Goal: Navigation & Orientation: Find specific page/section

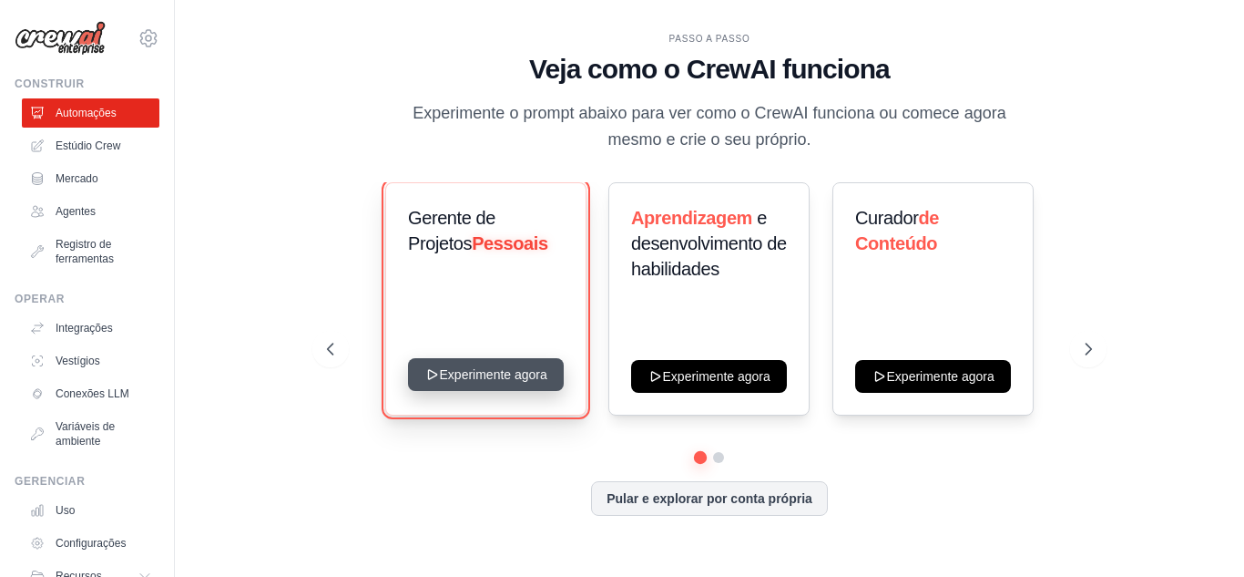
click at [526, 380] on button "Experimente agora" at bounding box center [486, 374] width 156 height 33
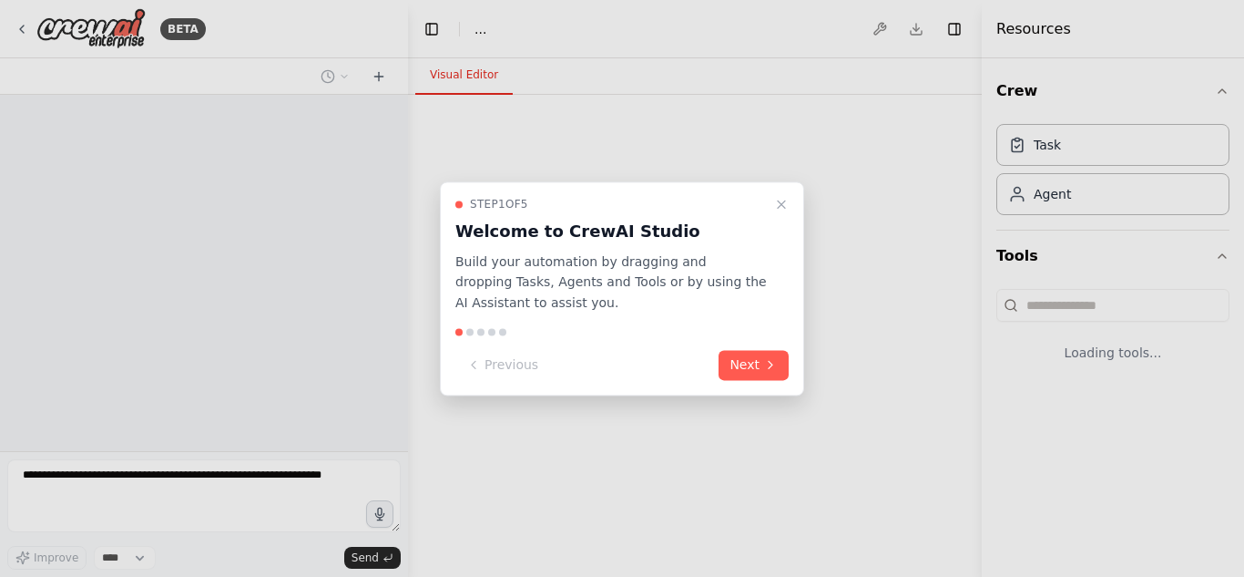
select select "****"
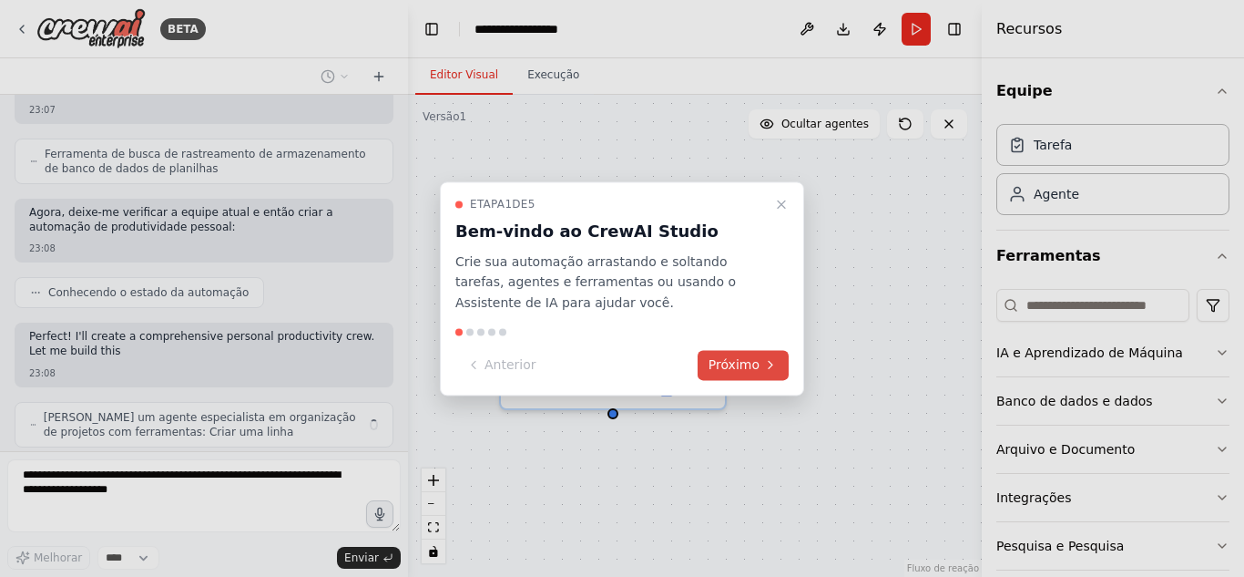
scroll to position [708, 0]
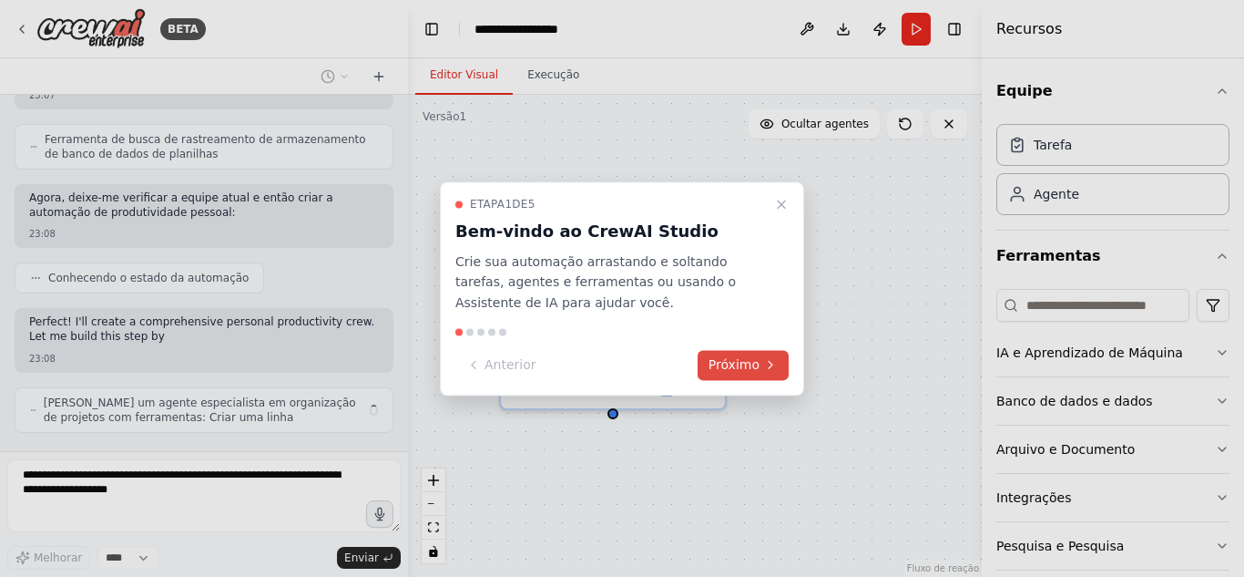
click at [714, 357] on font "Próximo" at bounding box center [734, 364] width 51 height 15
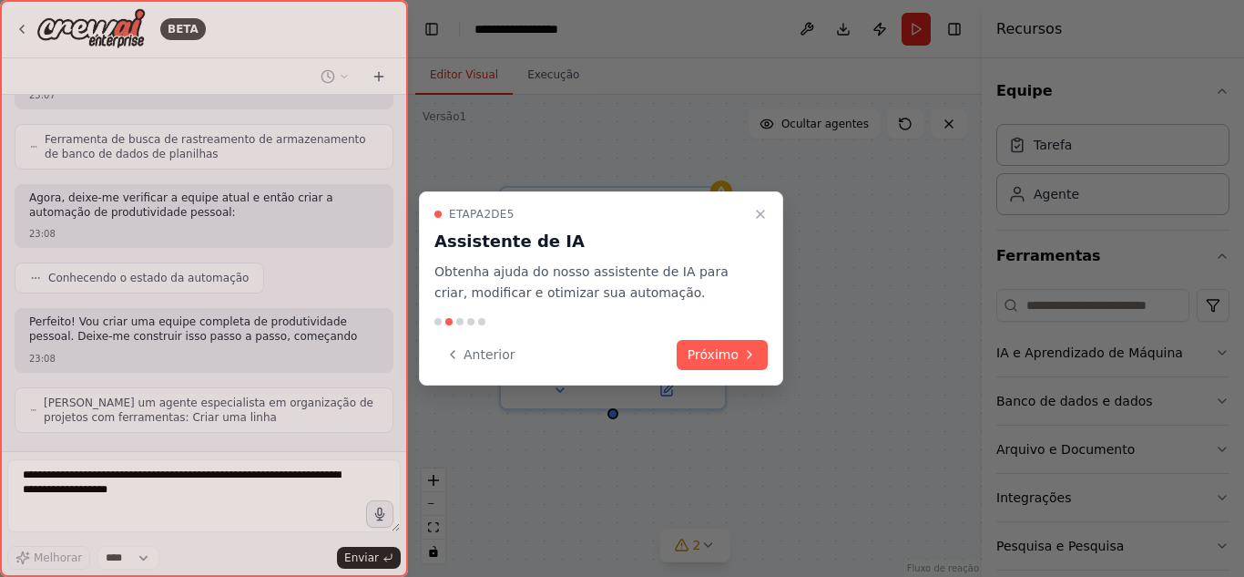
click at [714, 355] on font "Próximo" at bounding box center [713, 354] width 51 height 15
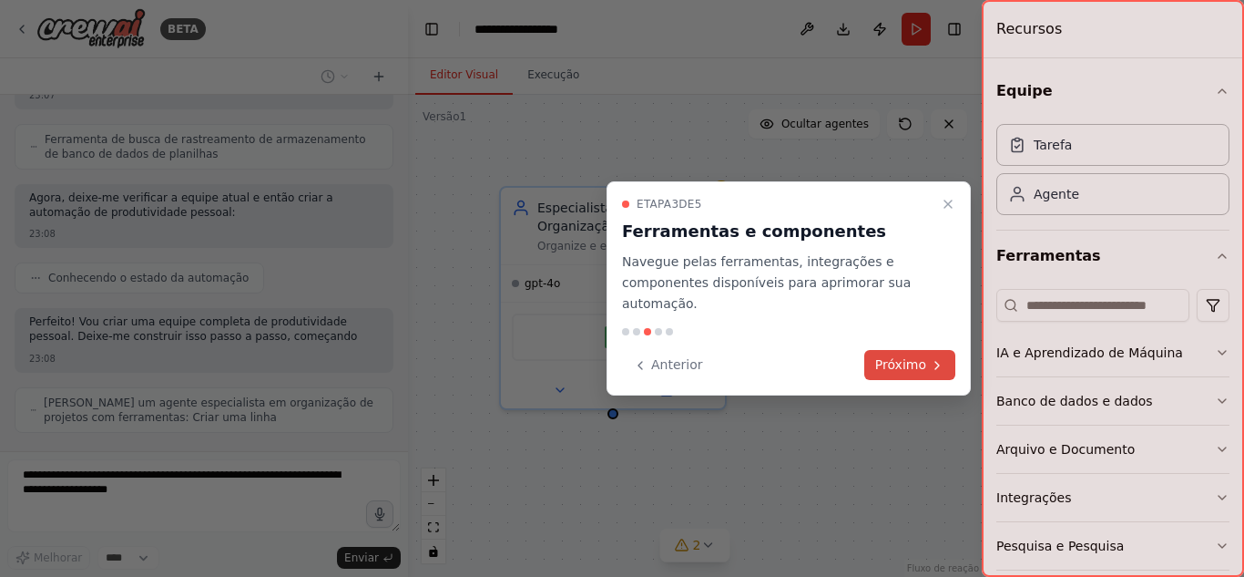
click at [886, 358] on font "Próximo" at bounding box center [900, 364] width 51 height 15
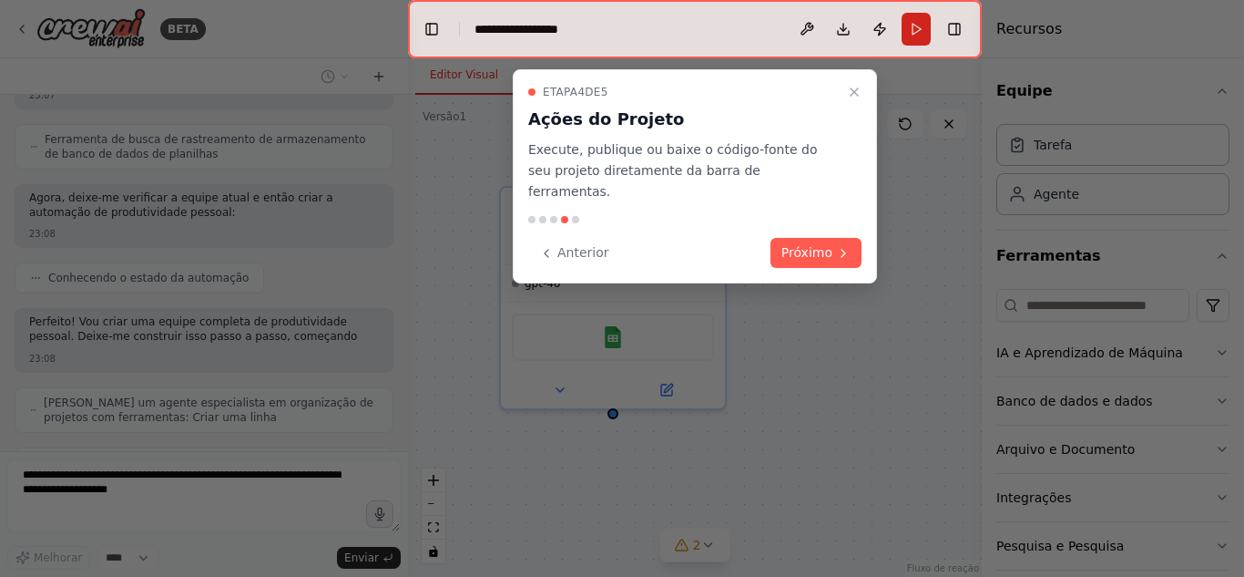
scroll to position [768, 0]
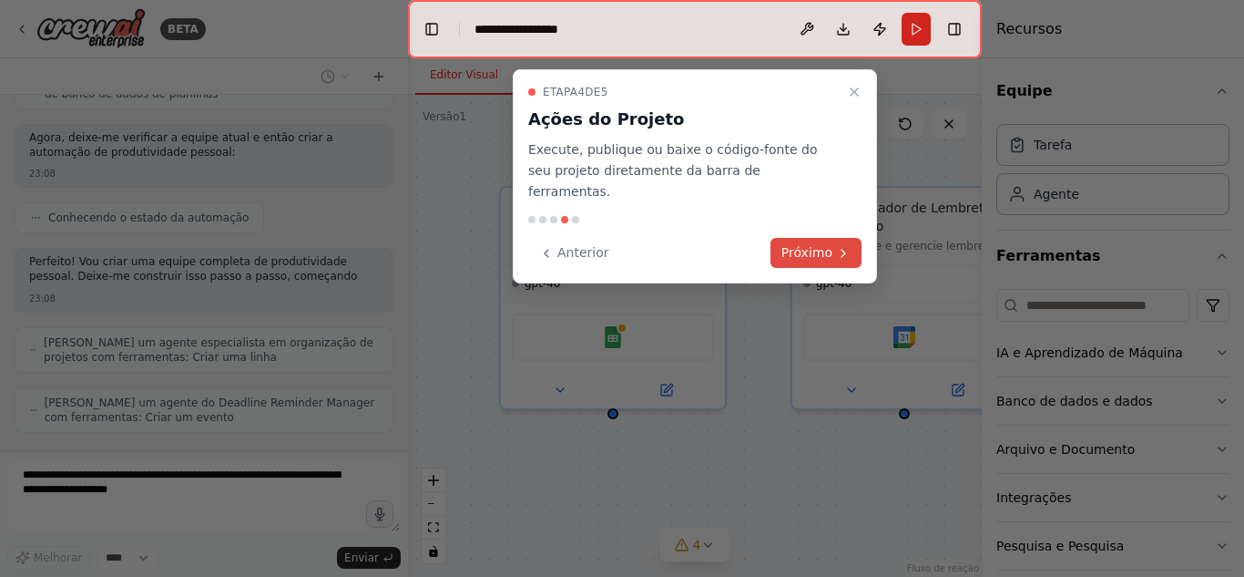
click at [818, 245] on font "Próximo" at bounding box center [807, 252] width 51 height 15
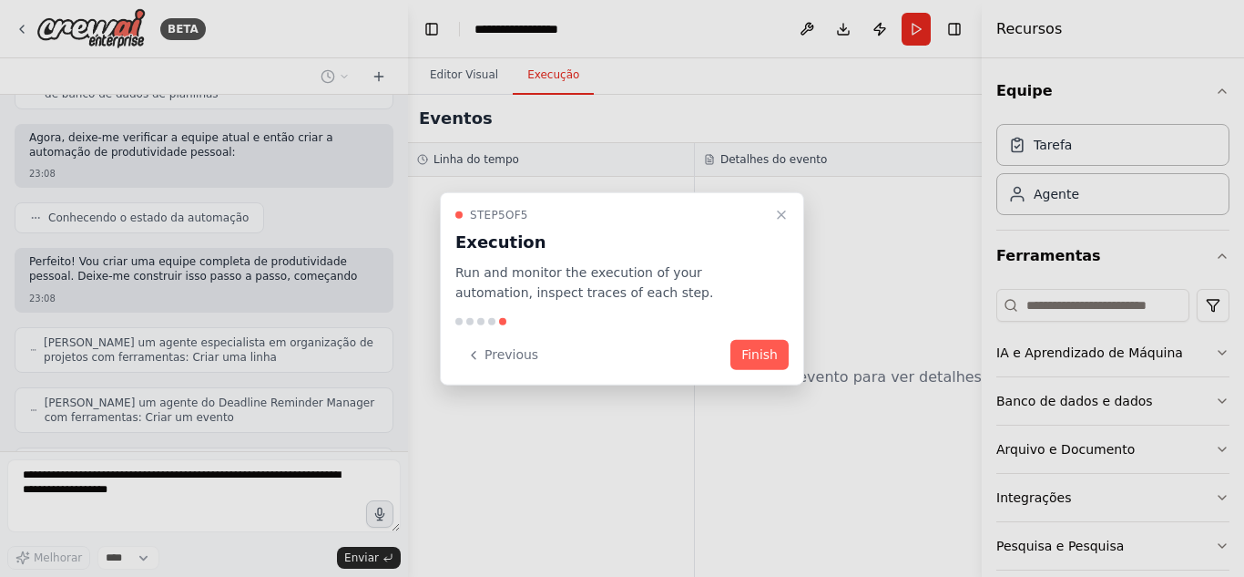
scroll to position [828, 0]
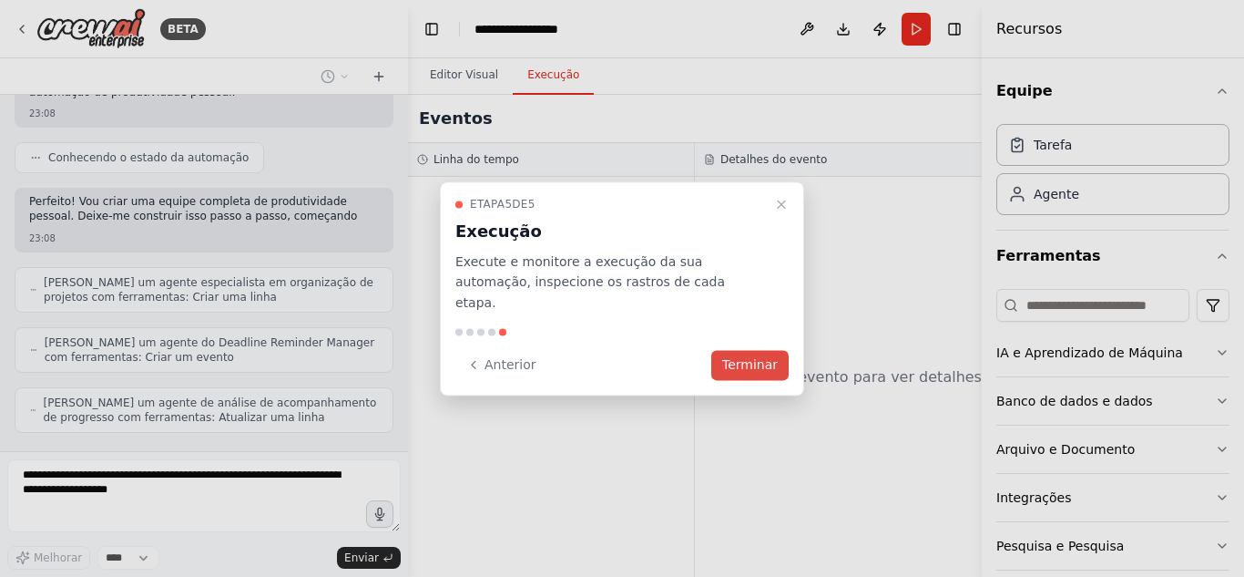
click at [758, 357] on font "Terminar" at bounding box center [750, 364] width 56 height 15
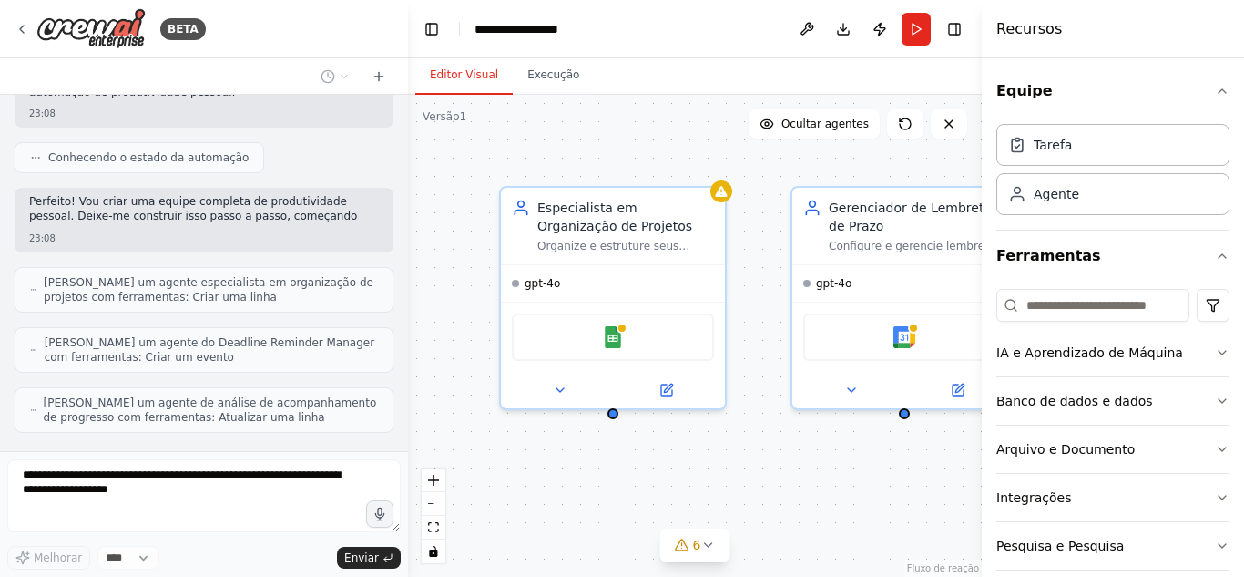
scroll to position [888, 0]
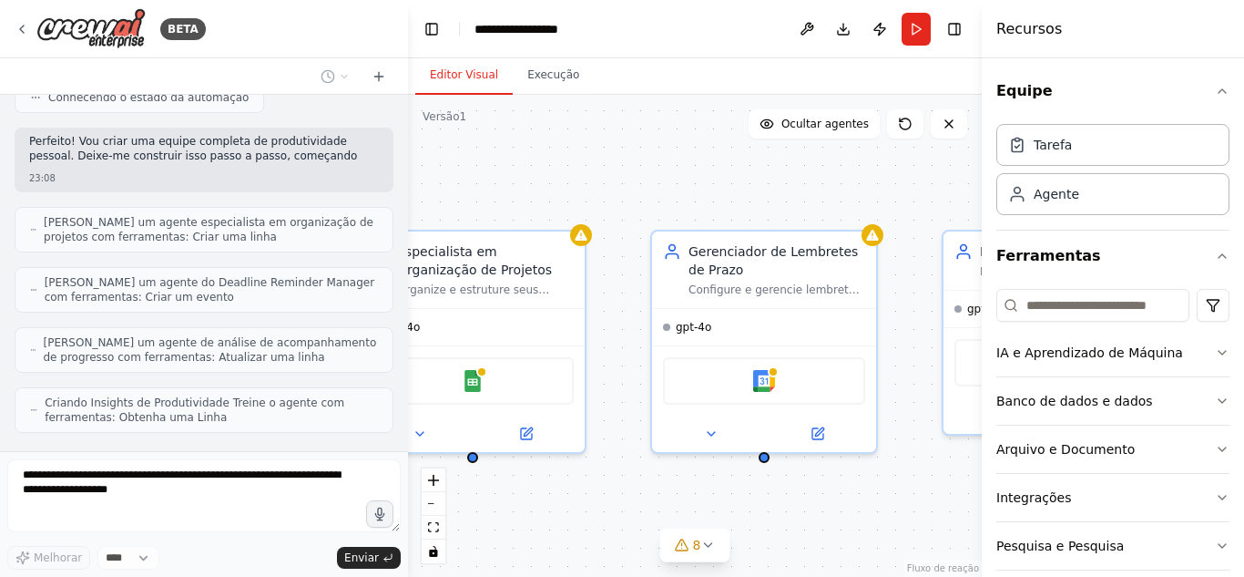
drag, startPoint x: 773, startPoint y: 363, endPoint x: 634, endPoint y: 406, distance: 146.1
click at [634, 406] on div "Especialista em Organização de Projetos Organize e estruture seus projetos pess…" at bounding box center [695, 336] width 574 height 482
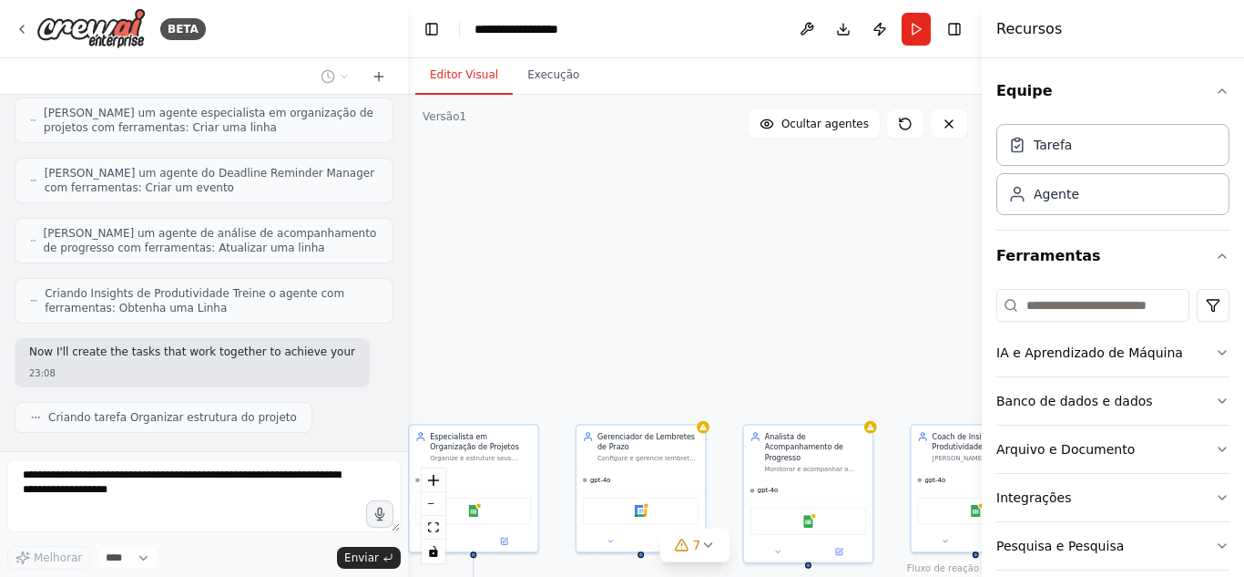
scroll to position [1012, 0]
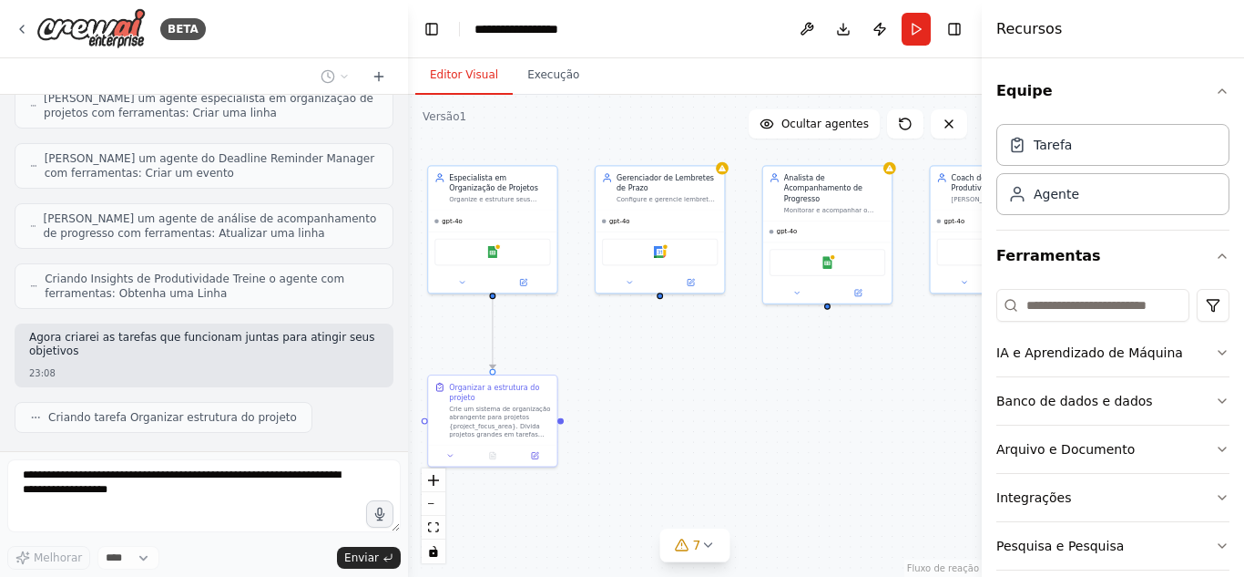
drag, startPoint x: 812, startPoint y: 391, endPoint x: 741, endPoint y: 338, distance: 88.5
click at [741, 338] on div ".deletable-edge-delete-btn { width: 20px; height: 20px; border: 0px solid #ffff…" at bounding box center [695, 336] width 574 height 482
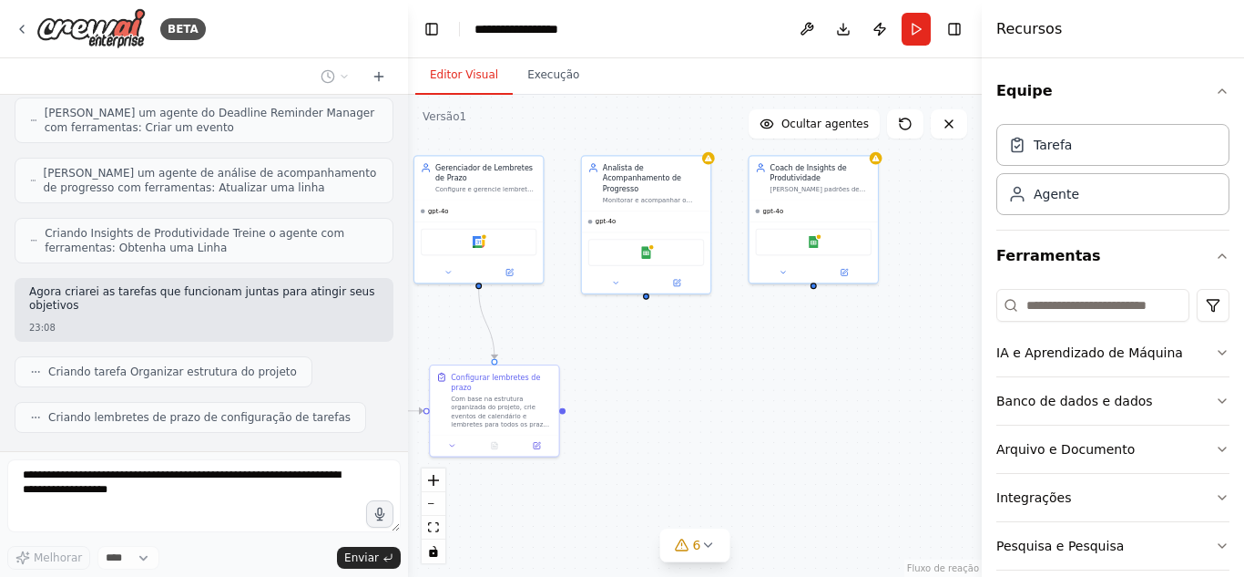
drag, startPoint x: 935, startPoint y: 345, endPoint x: 739, endPoint y: 343, distance: 196.8
click at [739, 343] on div ".deletable-edge-delete-btn { width: 20px; height: 20px; border: 0px solid #ffff…" at bounding box center [695, 336] width 574 height 482
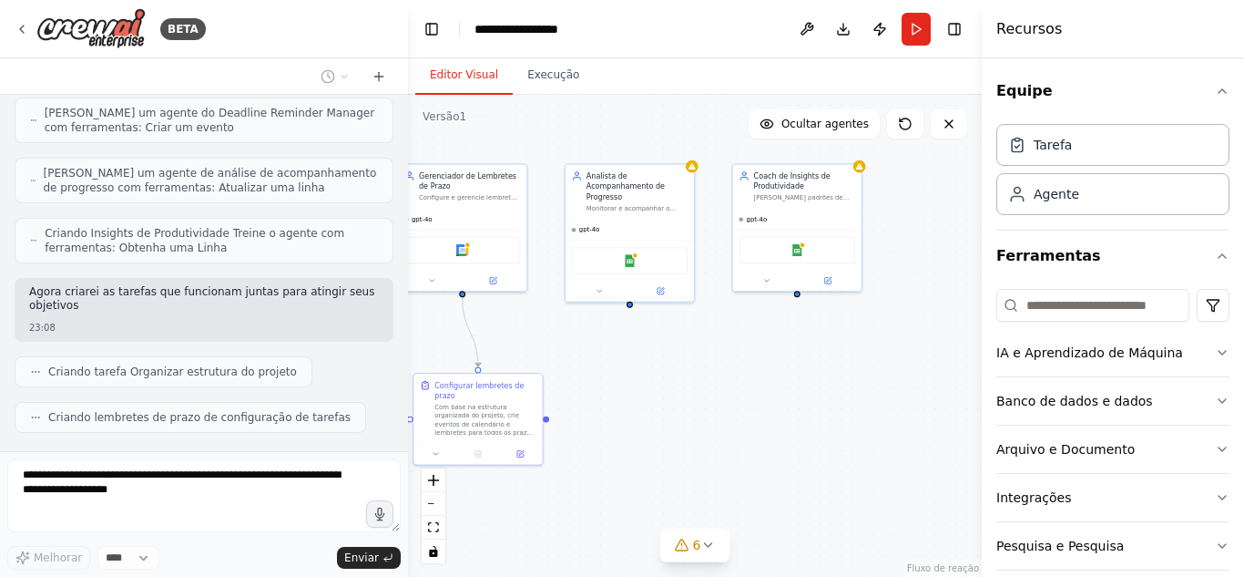
scroll to position [1103, 0]
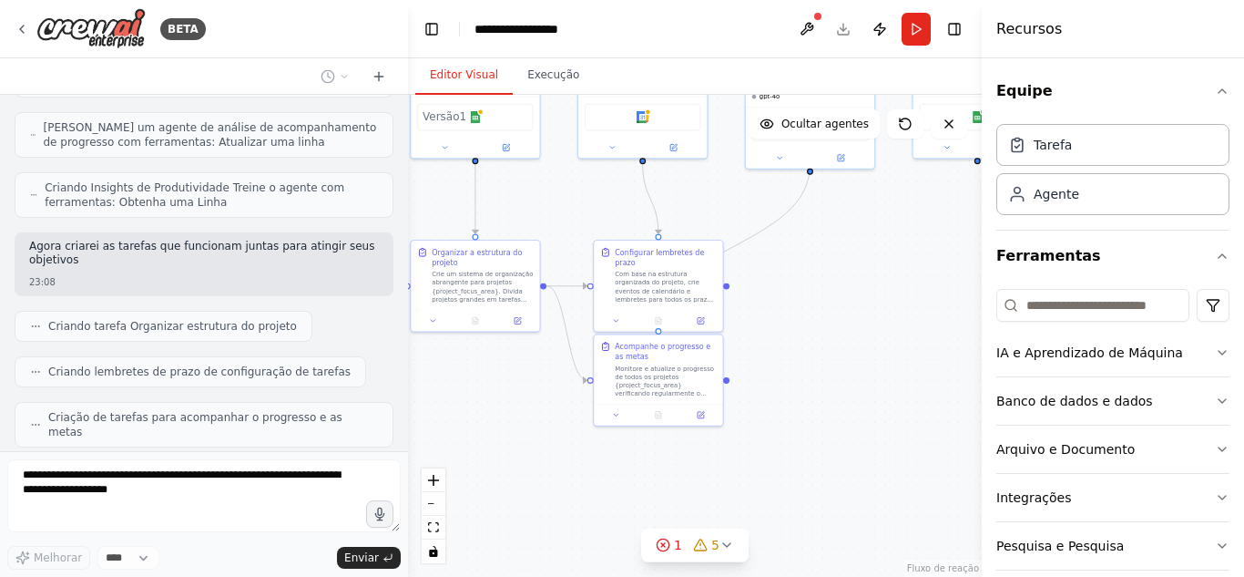
drag, startPoint x: 664, startPoint y: 420, endPoint x: 844, endPoint y: 286, distance: 224.6
click at [844, 286] on div ".deletable-edge-delete-btn { width: 20px; height: 20px; border: 0px solid #ffff…" at bounding box center [695, 336] width 574 height 482
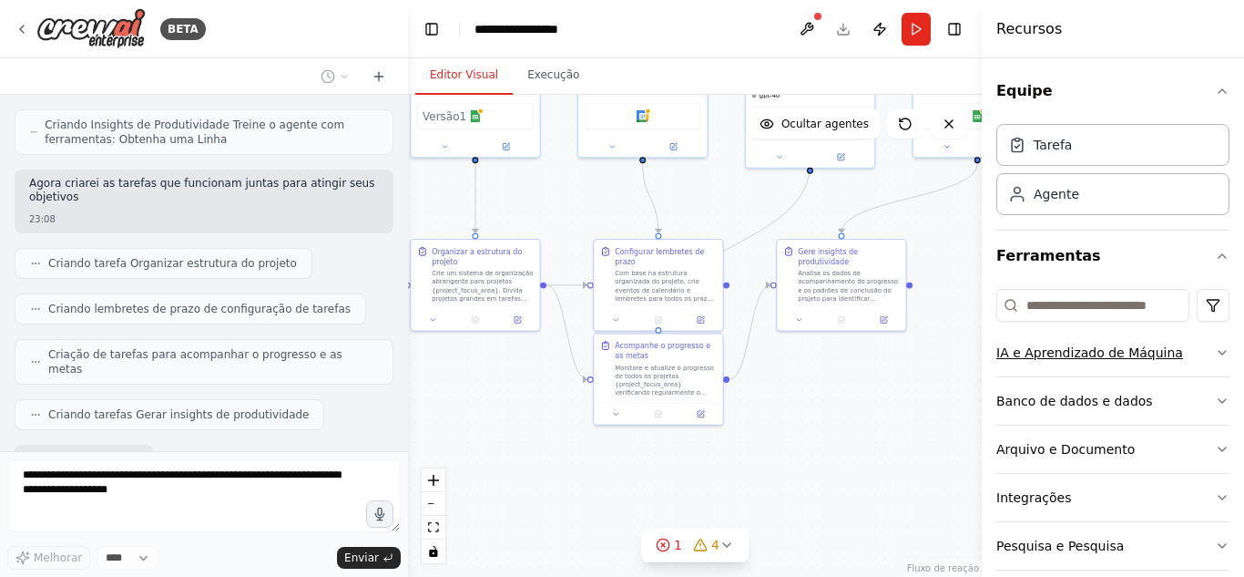
scroll to position [1259, 0]
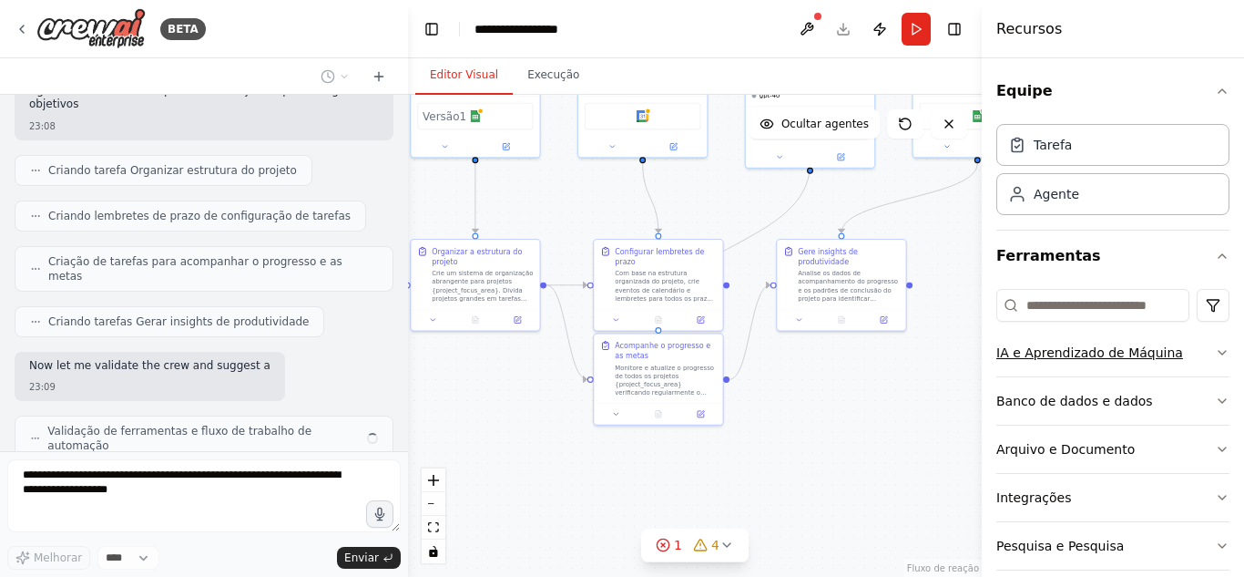
click at [1200, 356] on button "IA e Aprendizado de Máquina" at bounding box center [1112, 352] width 233 height 47
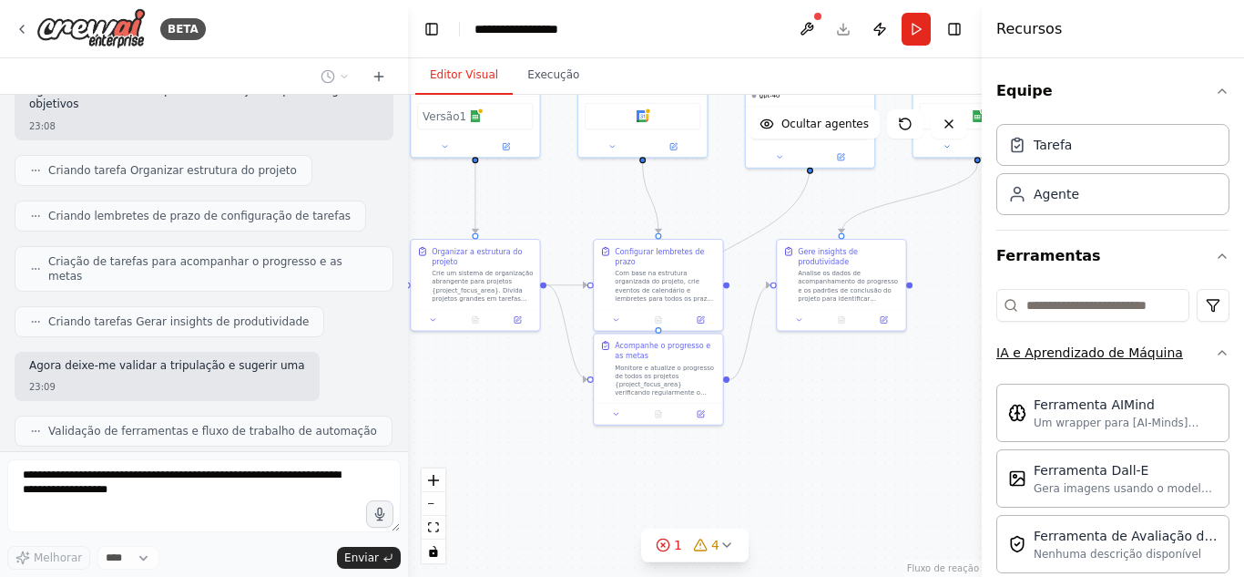
click at [1200, 356] on button "IA e Aprendizado de Máquina" at bounding box center [1112, 352] width 233 height 47
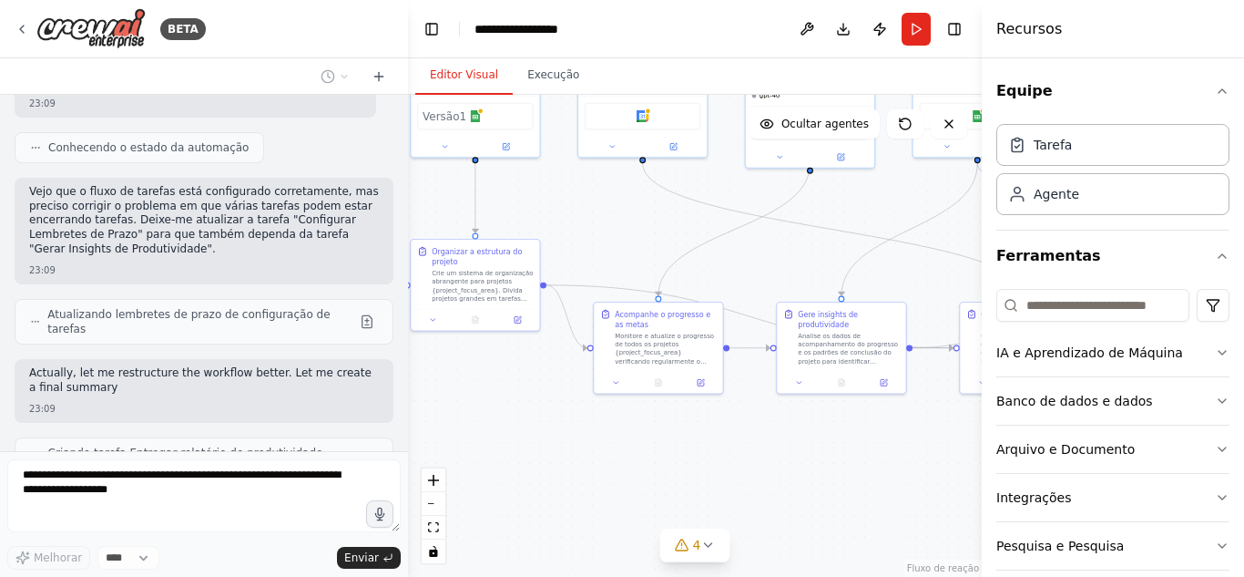
scroll to position [1791, 0]
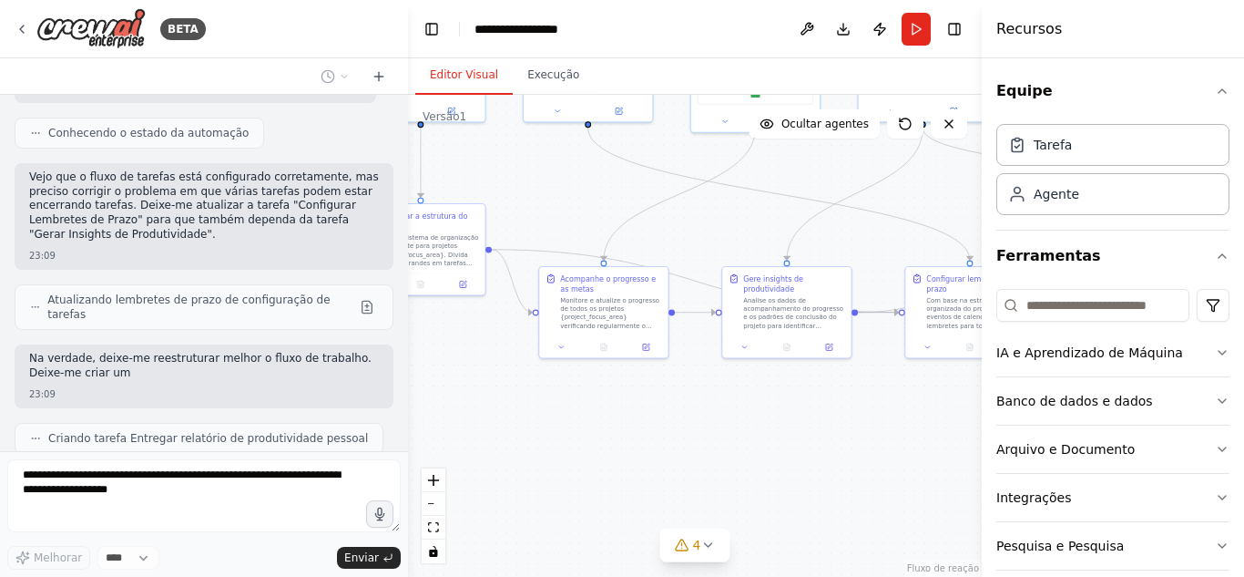
drag, startPoint x: 768, startPoint y: 236, endPoint x: 710, endPoint y: 199, distance: 68.0
click at [710, 199] on div ".deletable-edge-delete-btn { width: 20px; height: 20px; border: 0px solid #ffff…" at bounding box center [695, 336] width 574 height 482
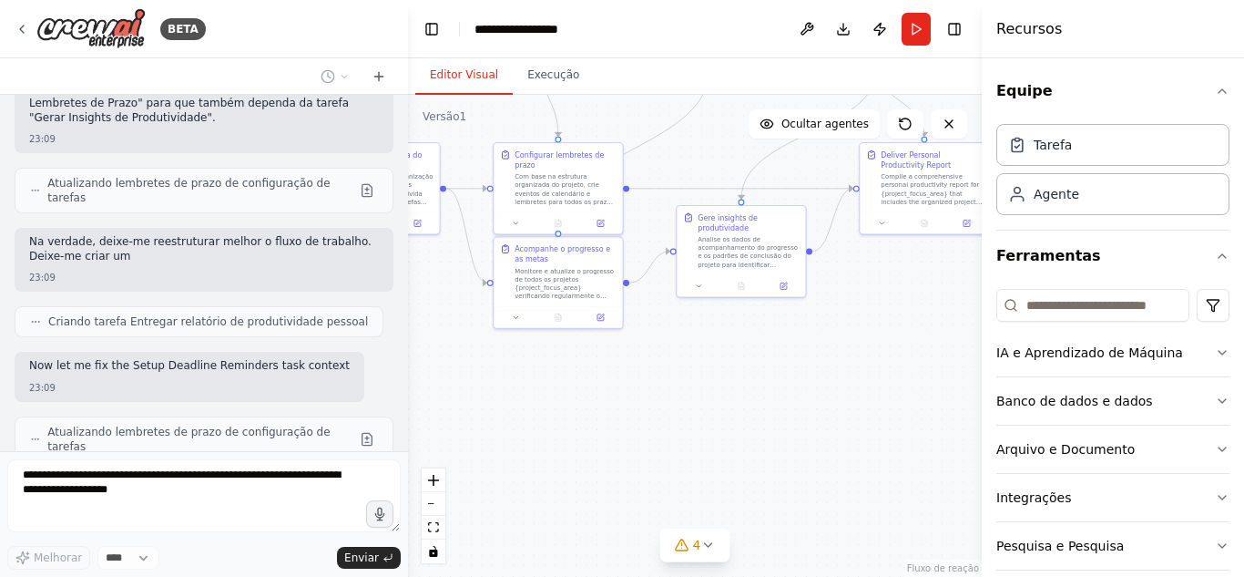
drag, startPoint x: 704, startPoint y: 206, endPoint x: 661, endPoint y: 145, distance: 74.5
click at [661, 145] on div ".deletable-edge-delete-btn { width: 20px; height: 20px; border: 0px solid #ffff…" at bounding box center [695, 336] width 574 height 482
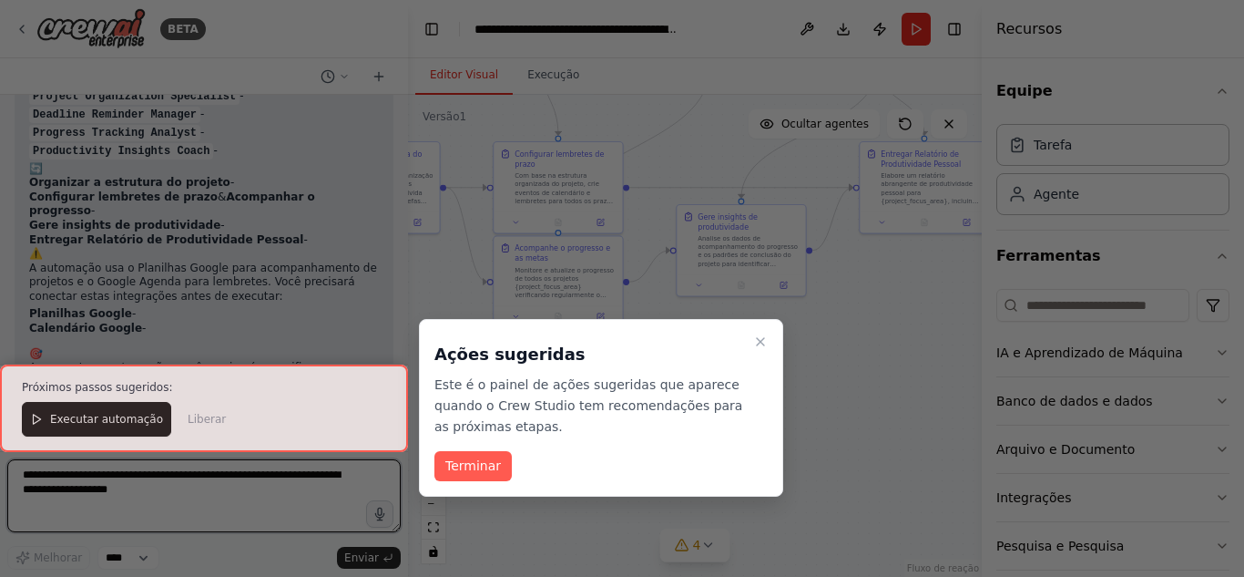
scroll to position [2611, 0]
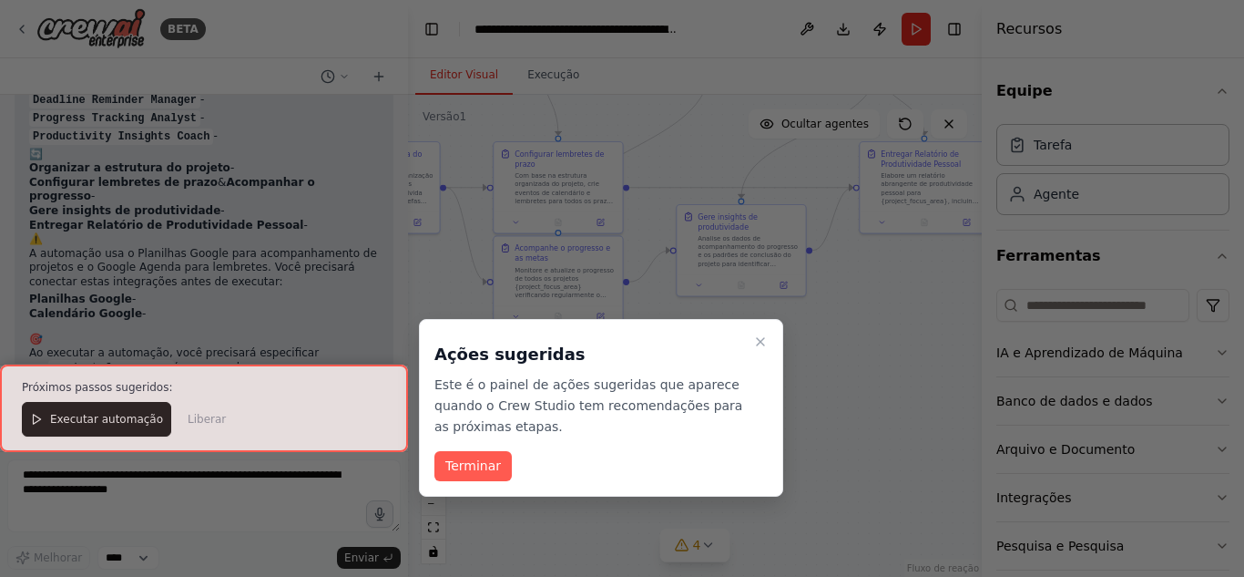
click at [438, 450] on div "Ações sugeridas Este é o painel de ações sugeridas que aparece quando o Crew St…" at bounding box center [601, 408] width 364 height 178
click at [455, 468] on font "Terminar" at bounding box center [473, 465] width 56 height 15
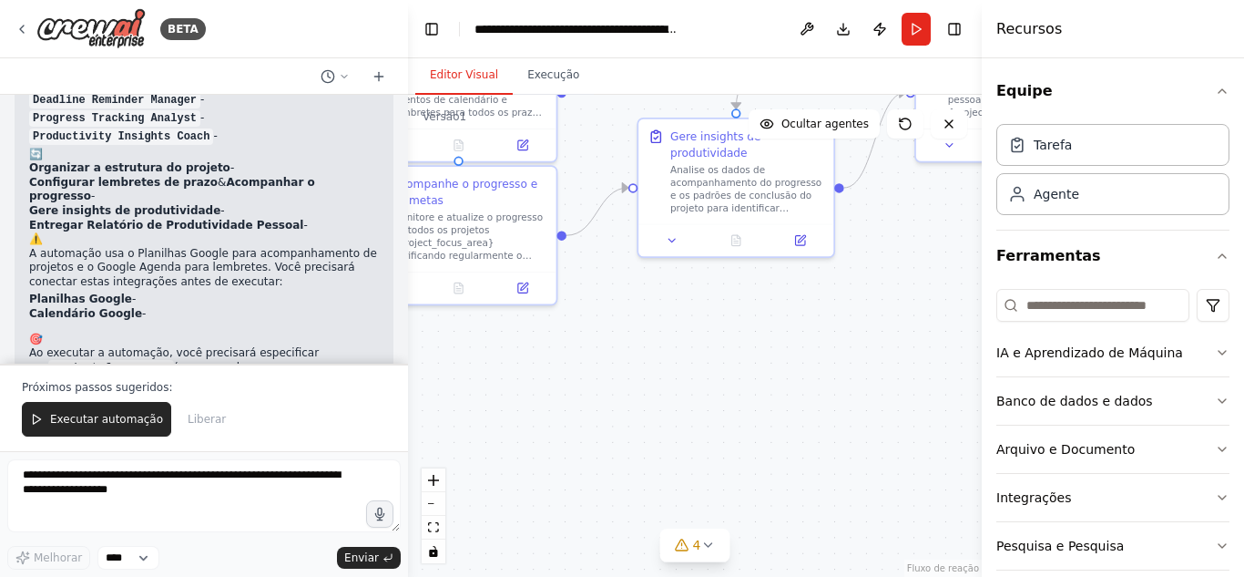
click at [11, 26] on div "BETA" at bounding box center [204, 29] width 408 height 58
click at [33, 28] on div "BETA" at bounding box center [110, 28] width 191 height 41
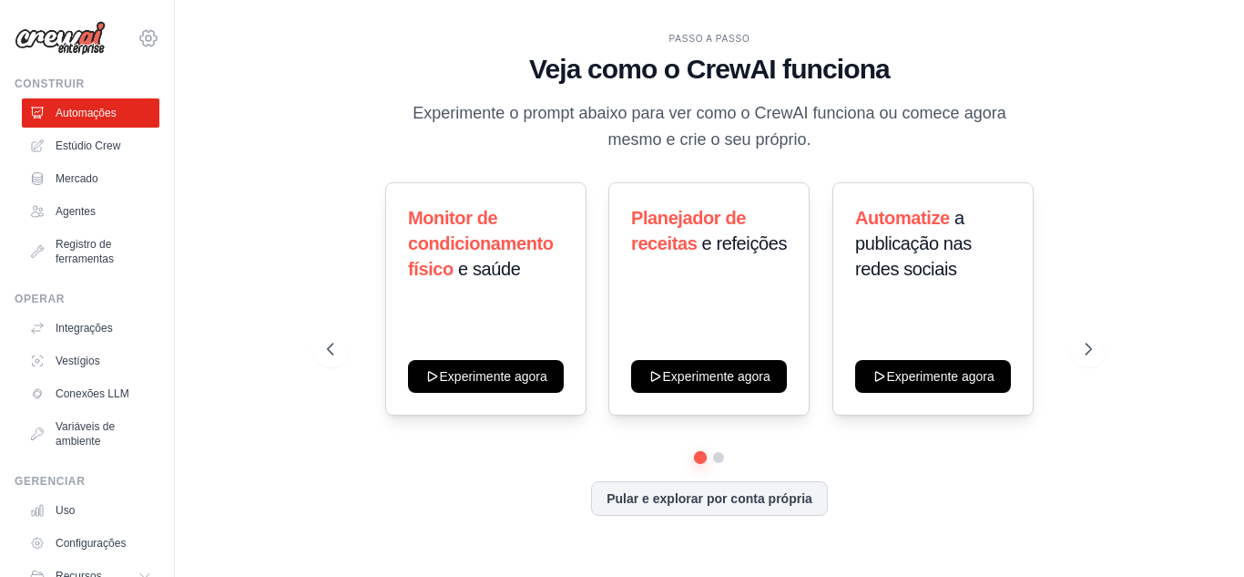
click at [138, 34] on icon at bounding box center [149, 38] width 22 height 22
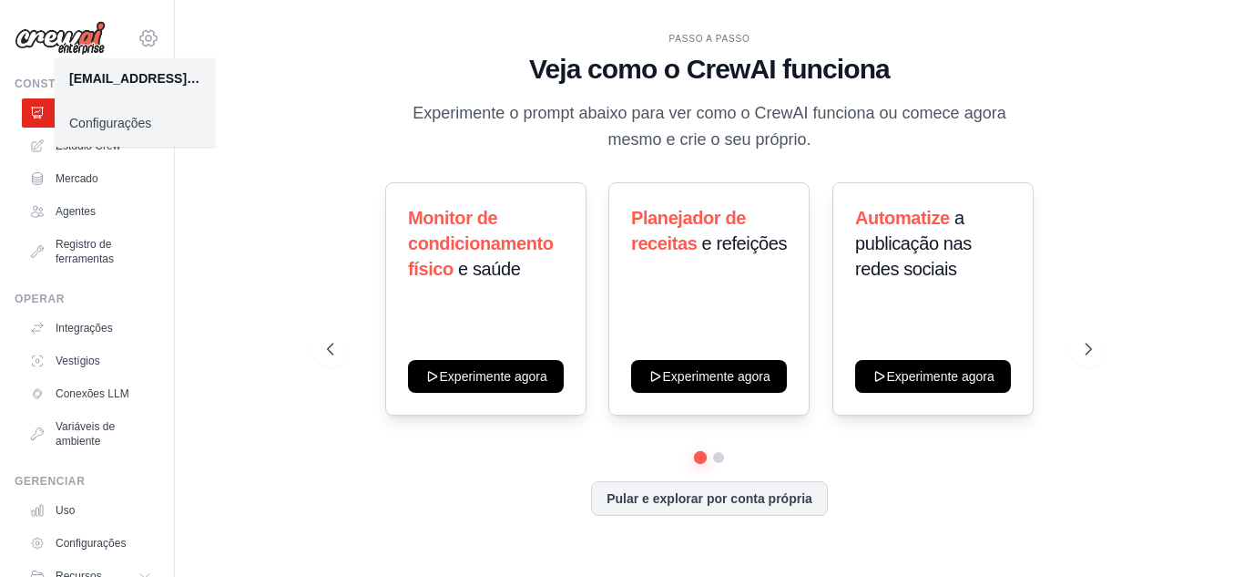
click at [138, 34] on icon at bounding box center [149, 38] width 22 height 22
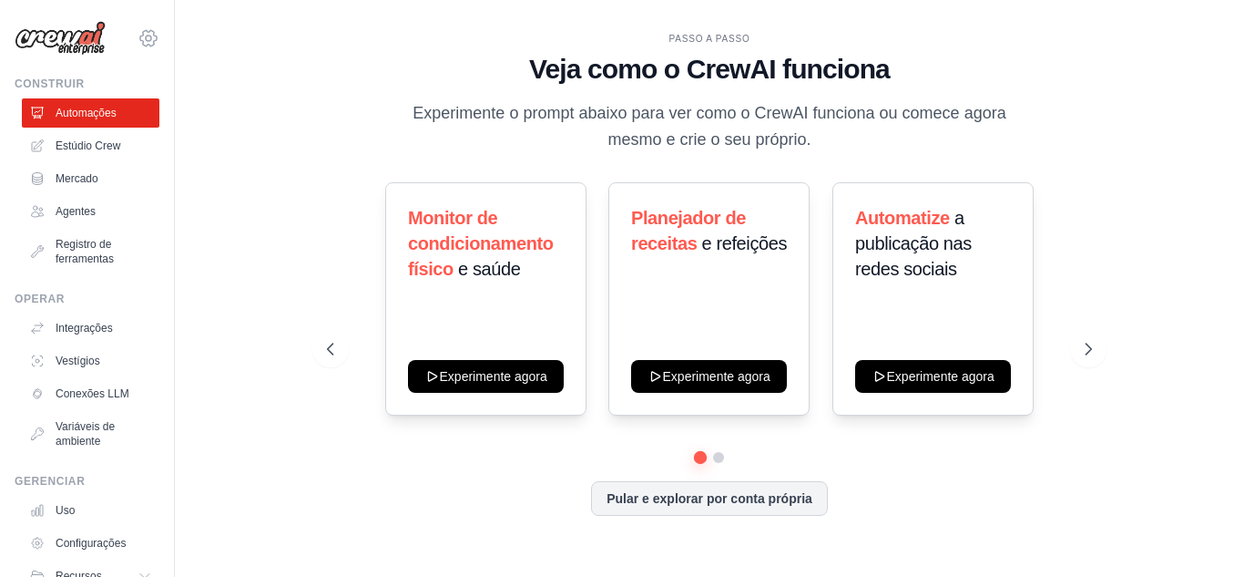
click at [138, 34] on icon at bounding box center [149, 38] width 22 height 22
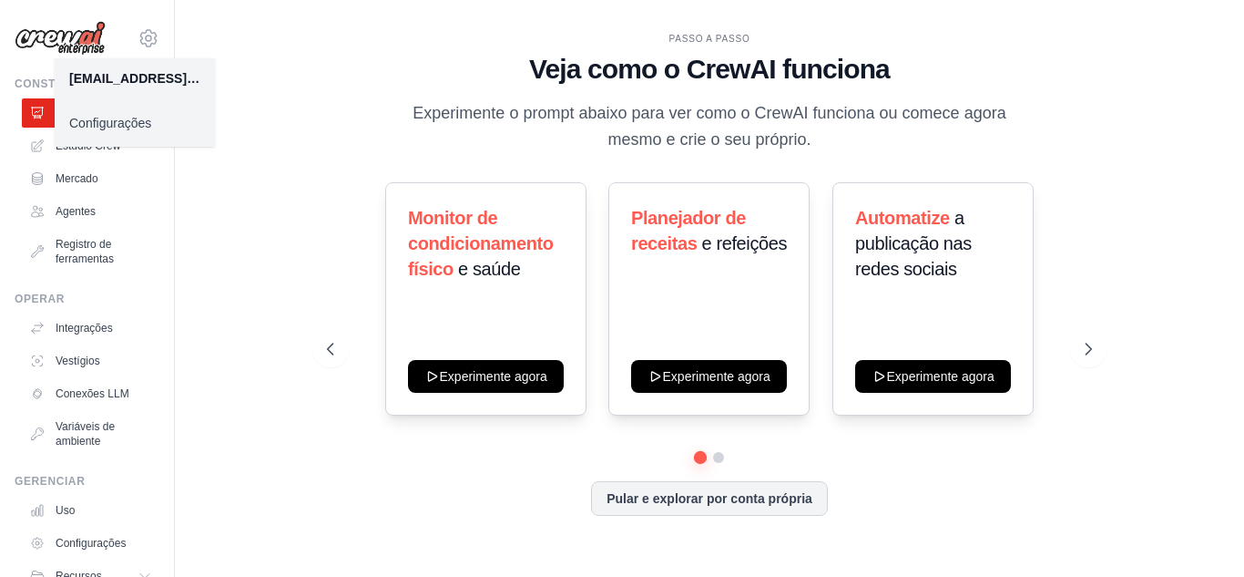
click at [121, 121] on font "Configurações" at bounding box center [110, 123] width 82 height 15
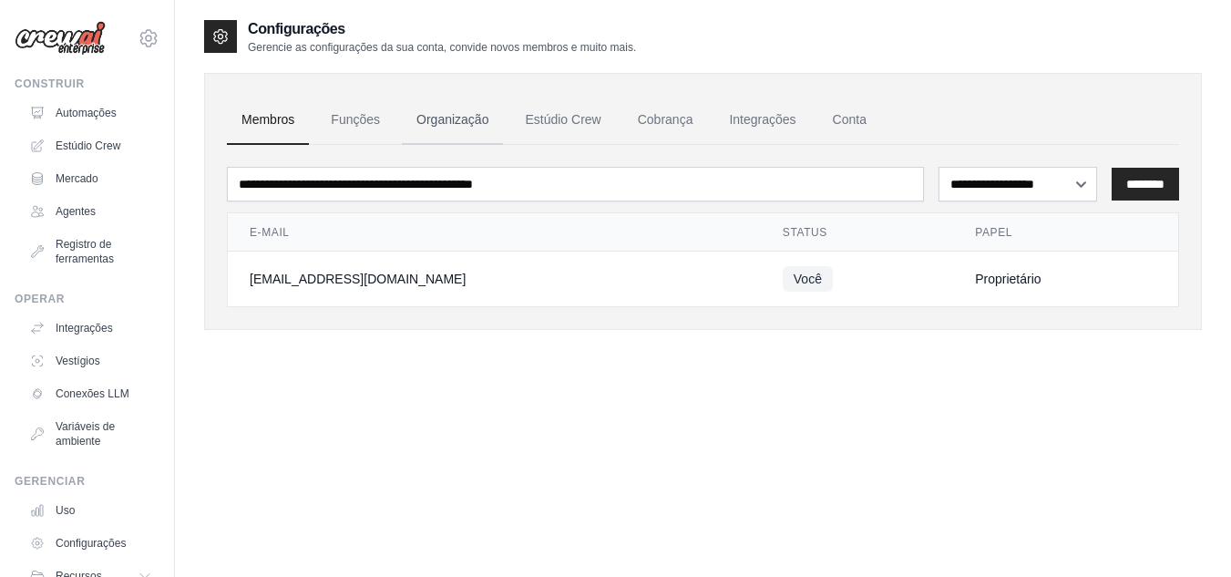
click at [414, 110] on link "Organização" at bounding box center [452, 120] width 101 height 49
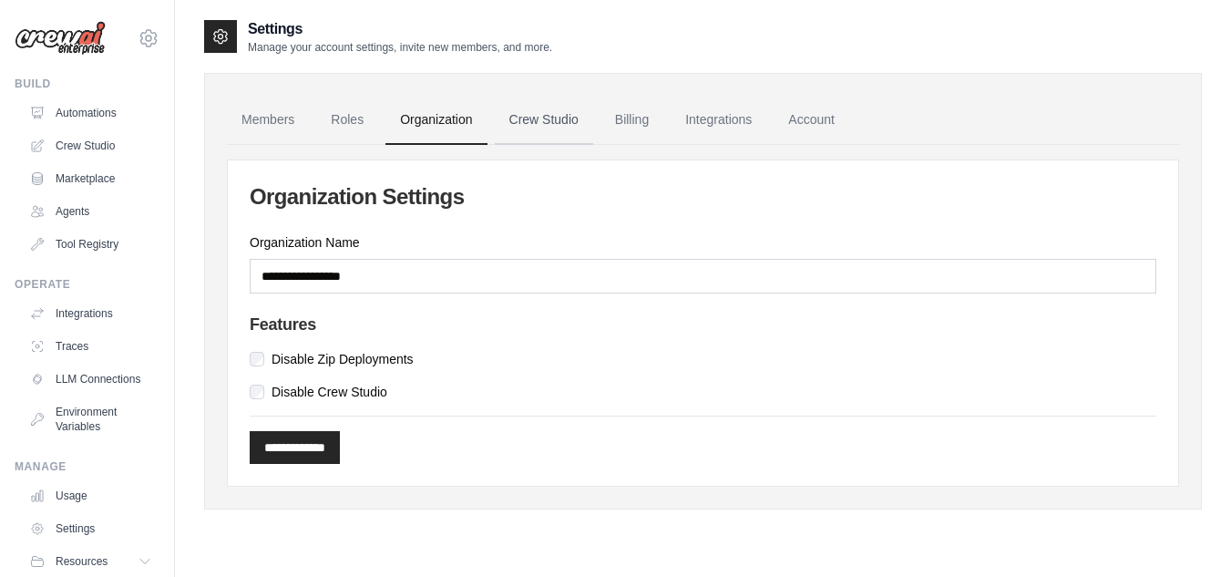
click at [503, 115] on link "Crew Studio" at bounding box center [544, 120] width 98 height 49
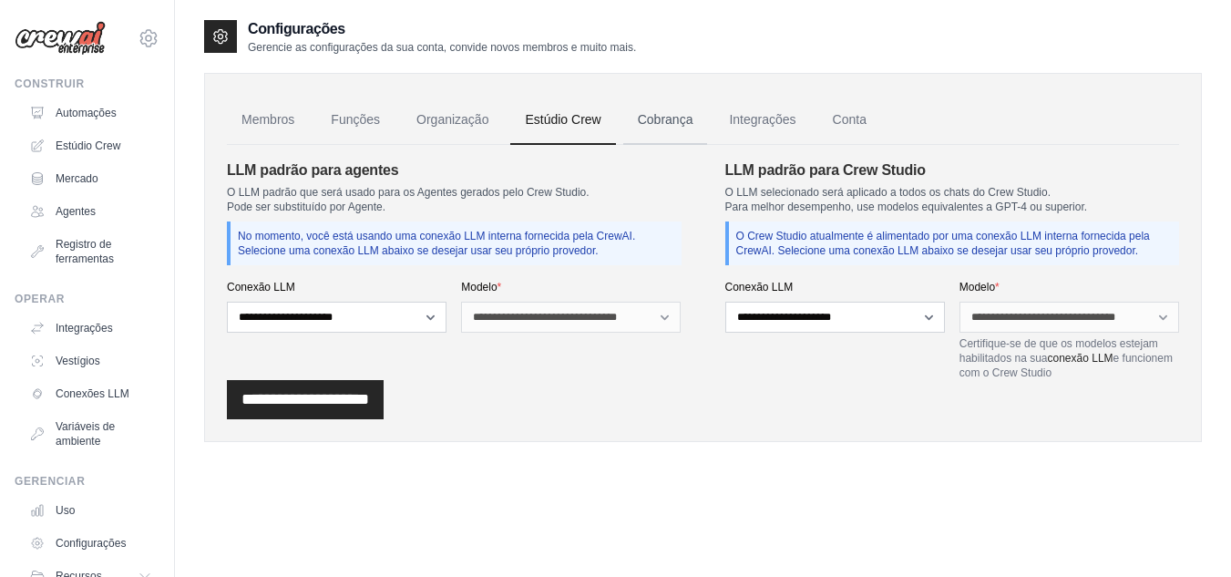
click at [672, 119] on font "Cobrança" at bounding box center [666, 119] width 56 height 15
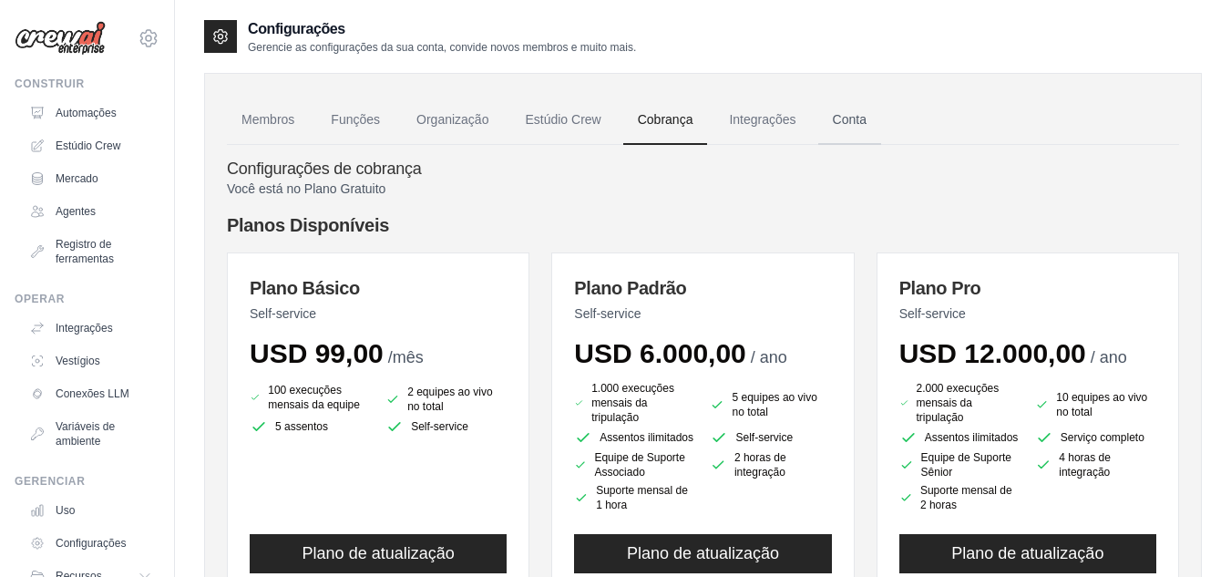
click at [836, 128] on link "Conta" at bounding box center [849, 120] width 63 height 49
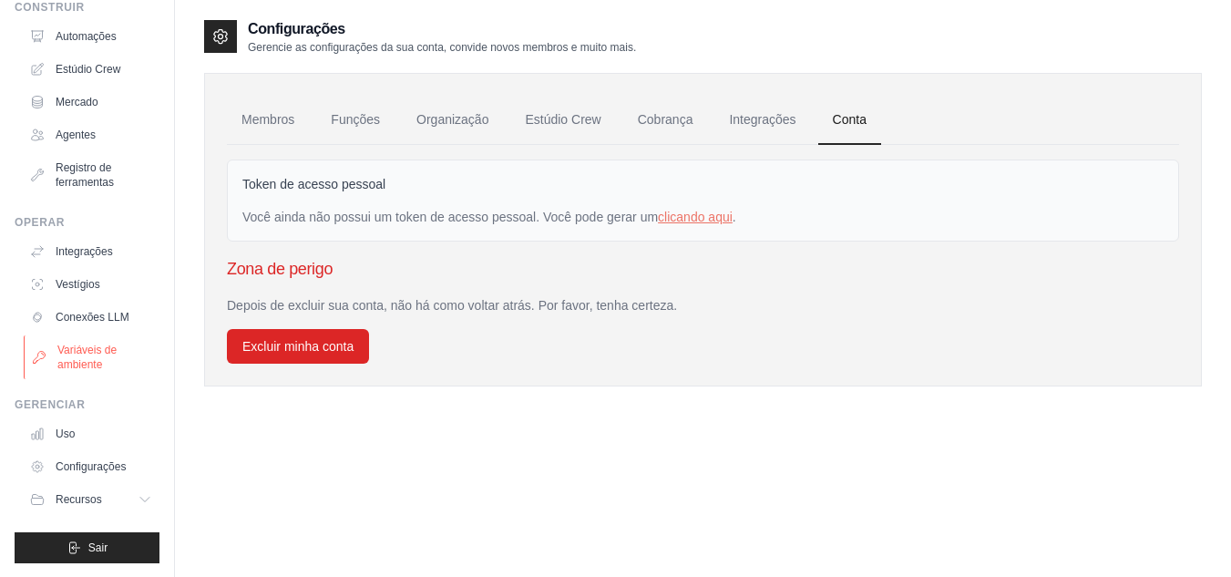
scroll to position [77, 0]
click at [95, 488] on button "Recursos" at bounding box center [93, 498] width 138 height 29
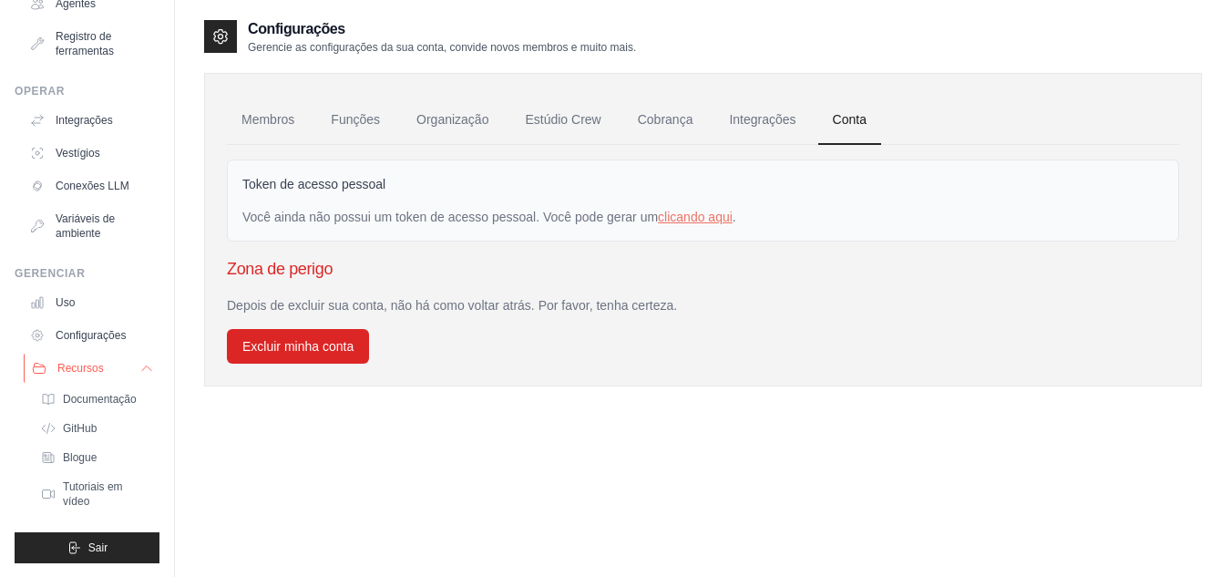
scroll to position [209, 0]
click at [95, 493] on span "Tutoriais em vídeo" at bounding box center [109, 492] width 89 height 29
